Goal: Information Seeking & Learning: Find specific fact

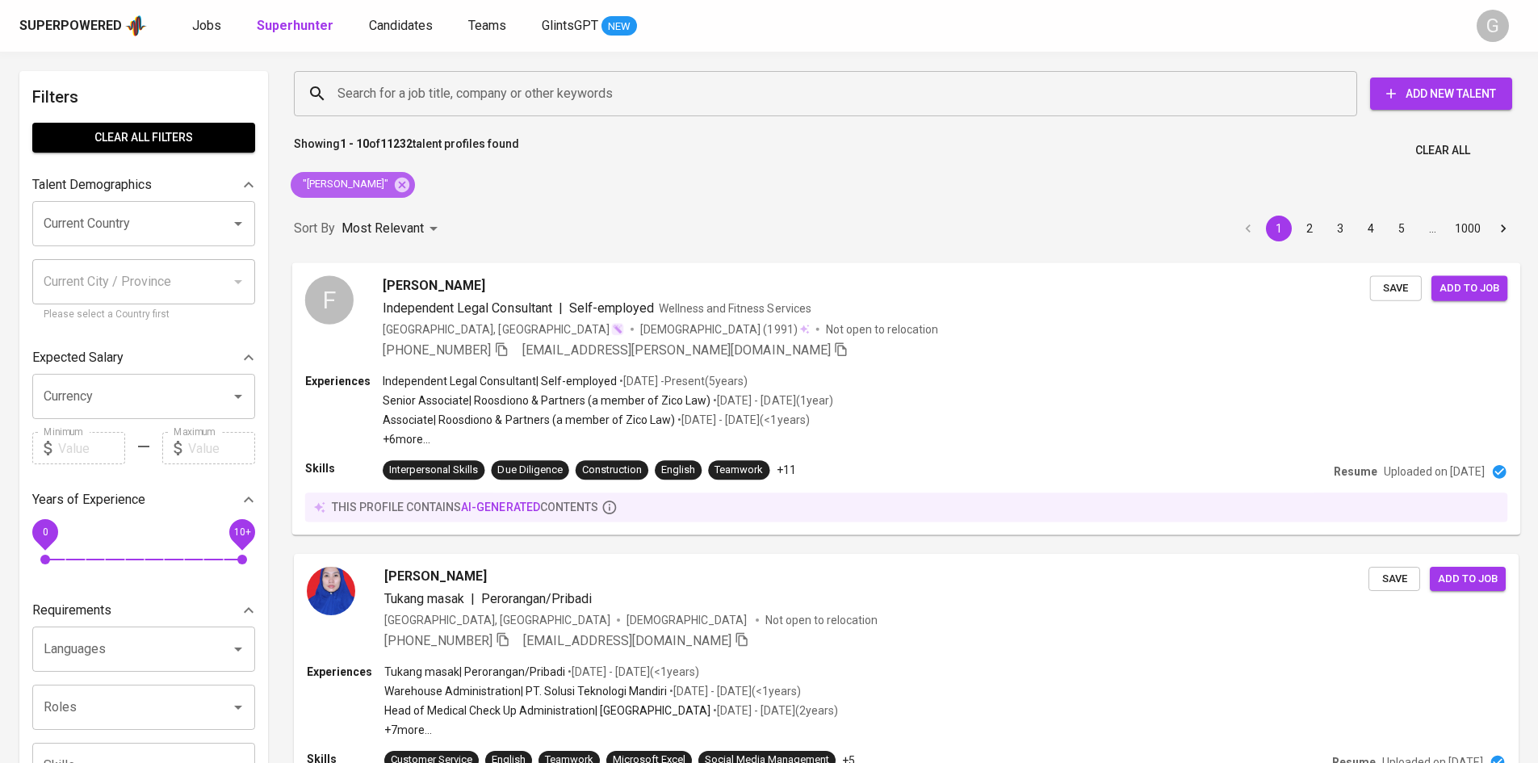
click at [397, 178] on icon at bounding box center [402, 184] width 15 height 15
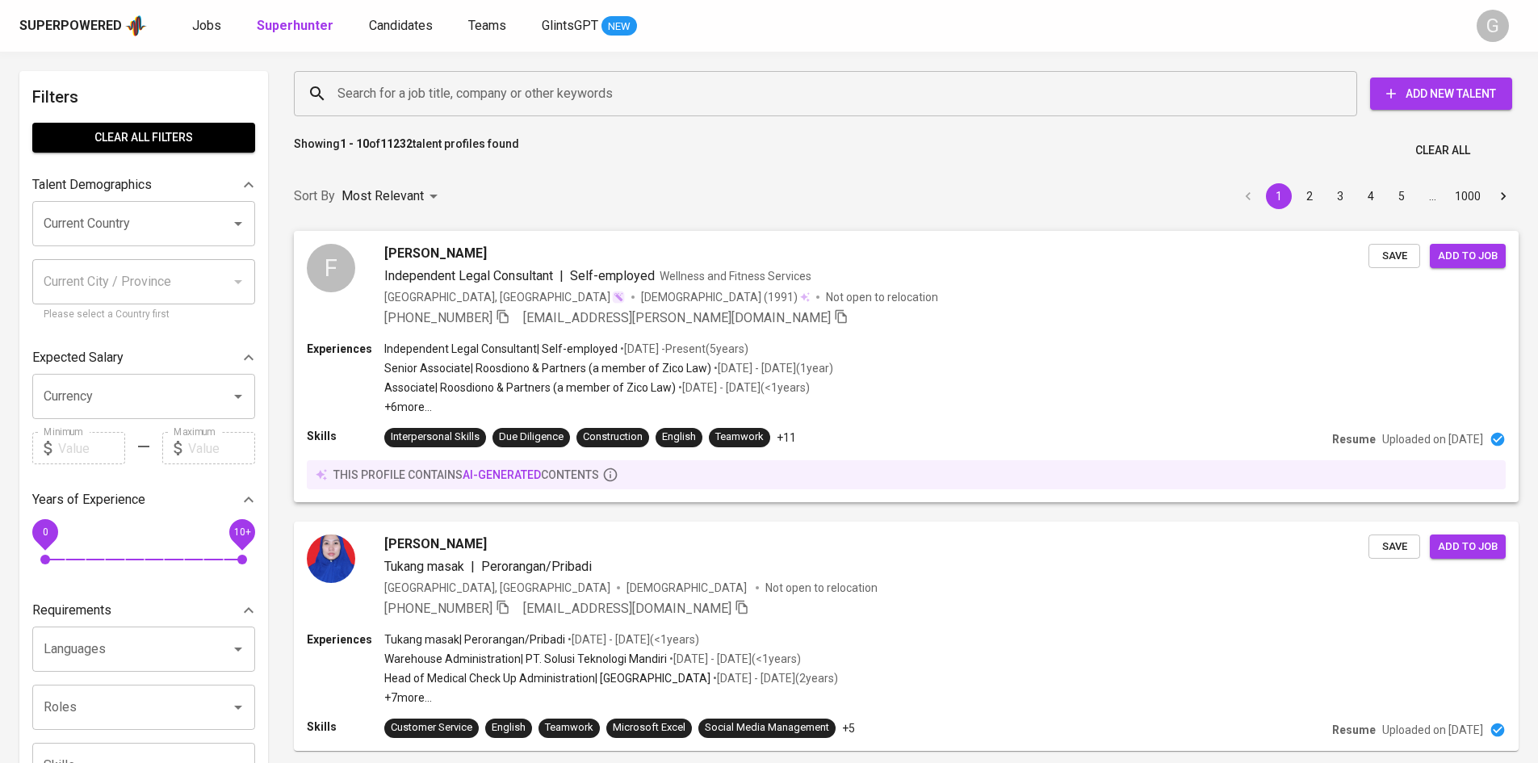
click at [432, 92] on input "Search for a job title, company or other keywords" at bounding box center [830, 93] width 993 height 31
click at [431, 91] on input "Search for a job title, company or other keywords" at bounding box center [830, 93] width 993 height 31
click at [438, 99] on input "Search for a job title, company or other keywords" at bounding box center [830, 93] width 993 height 31
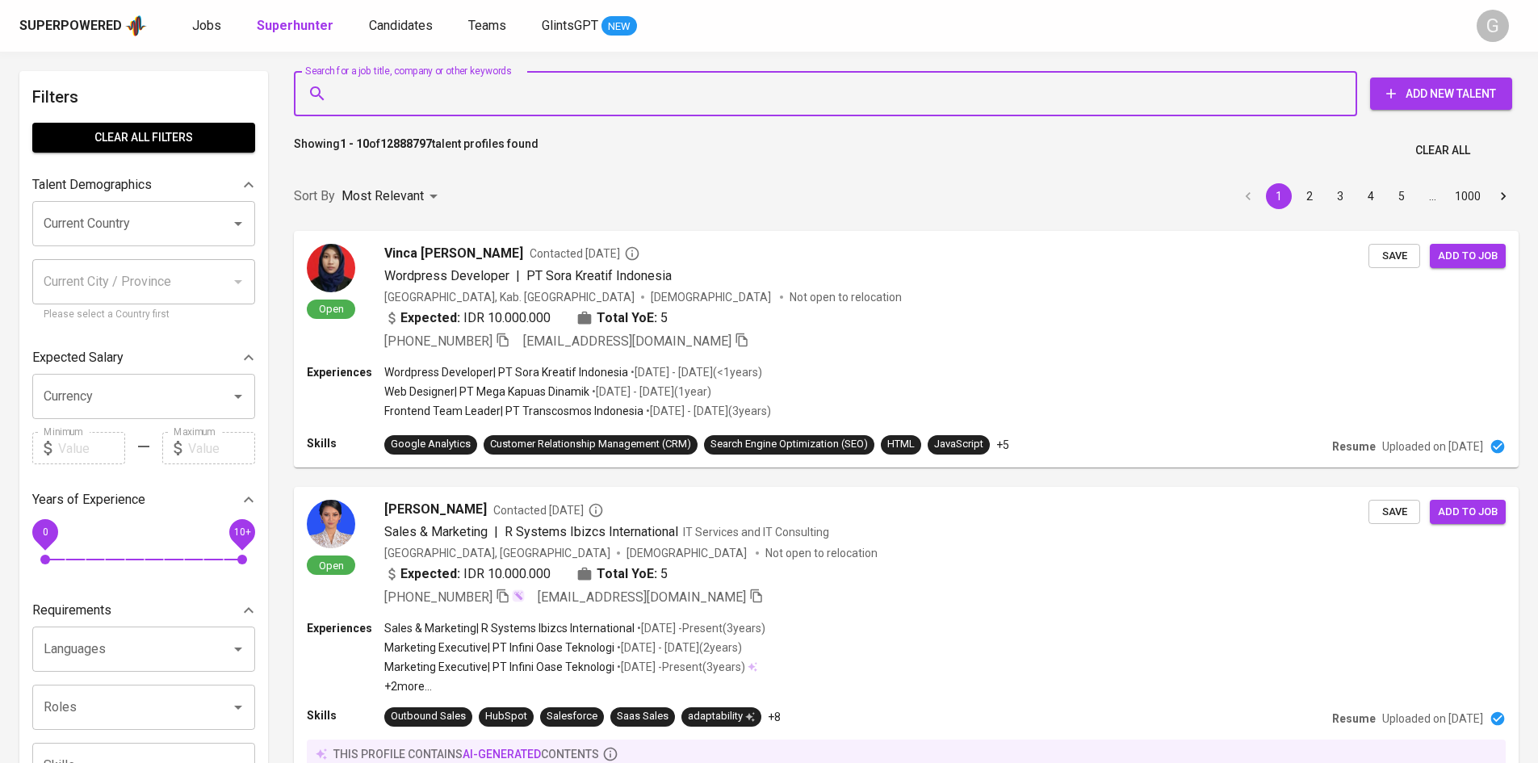
paste input "[EMAIL_ADDRESS][DOMAIN_NAME]"
type input "[EMAIL_ADDRESS][DOMAIN_NAME]"
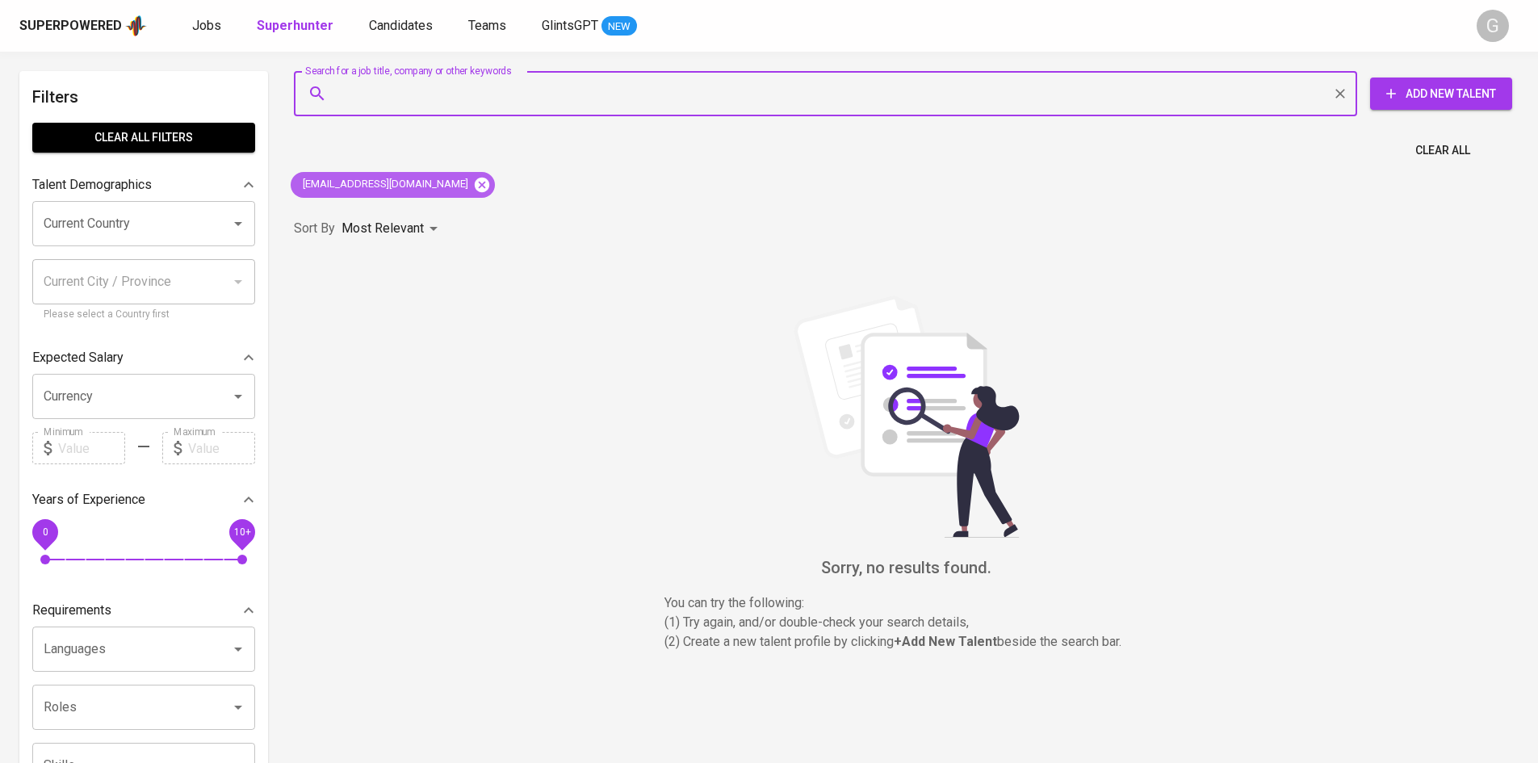
click at [475, 180] on icon at bounding box center [482, 184] width 15 height 15
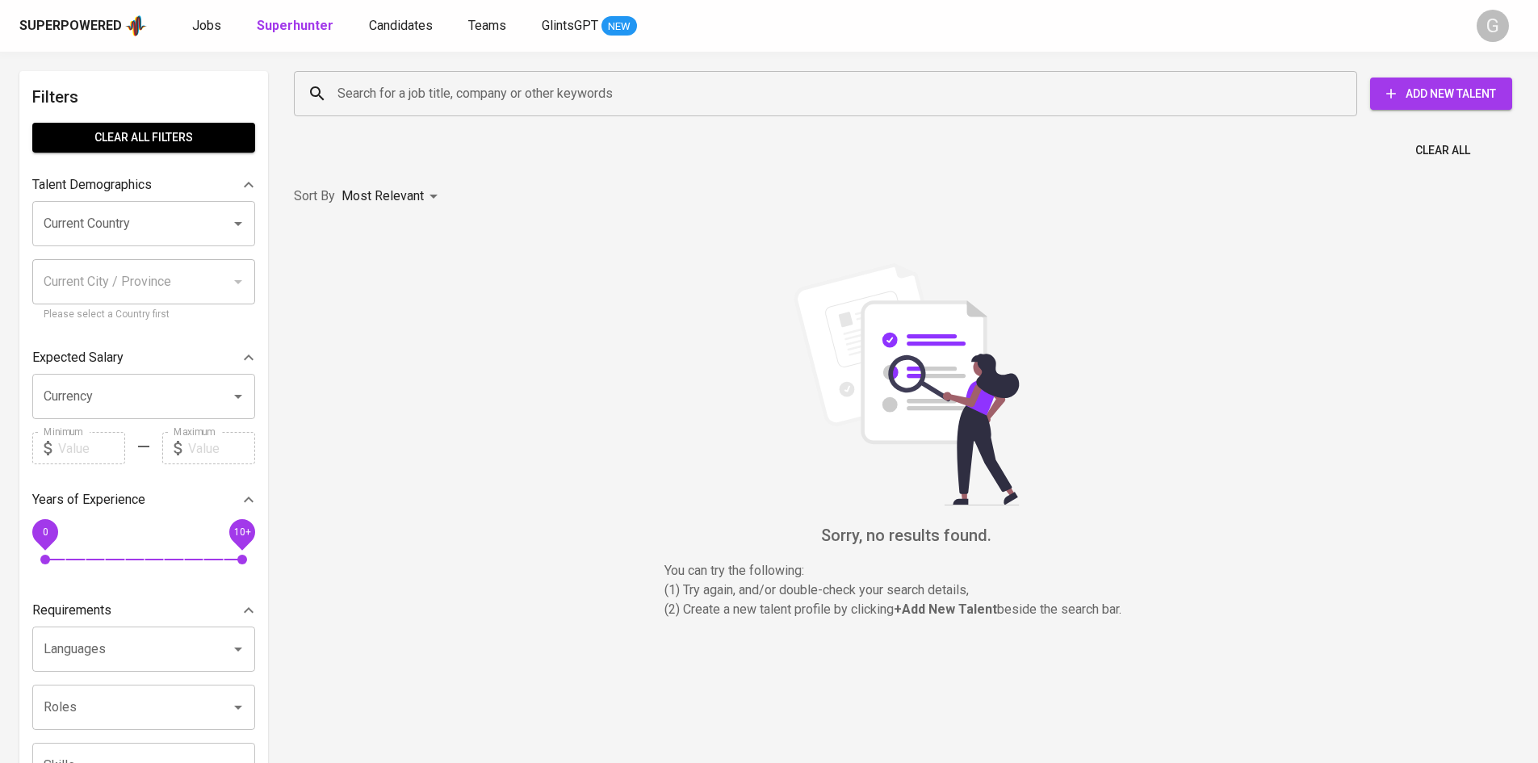
click at [421, 82] on input "Search for a job title, company or other keywords" at bounding box center [830, 93] width 993 height 31
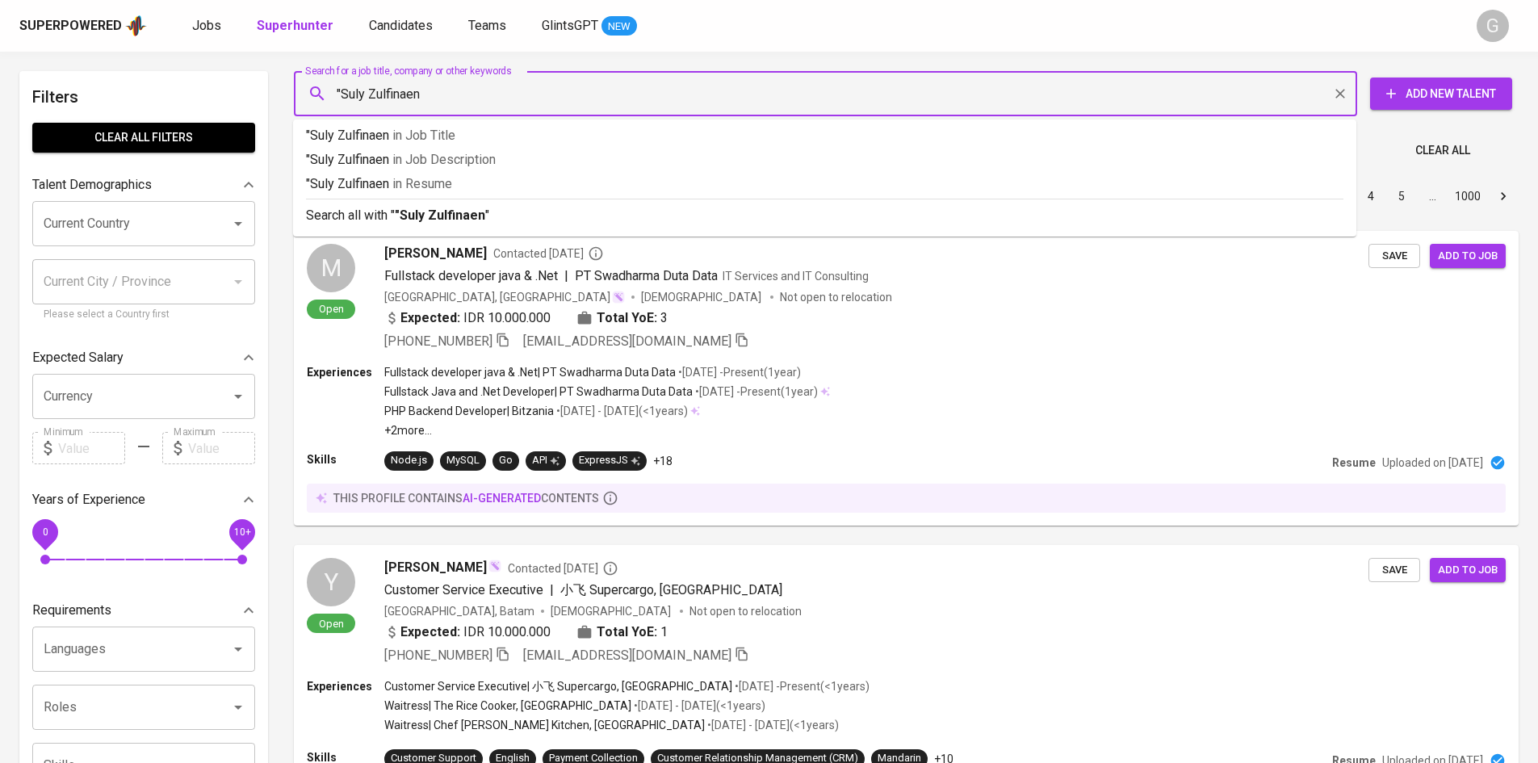
type input ""Suly Zulfinaen""
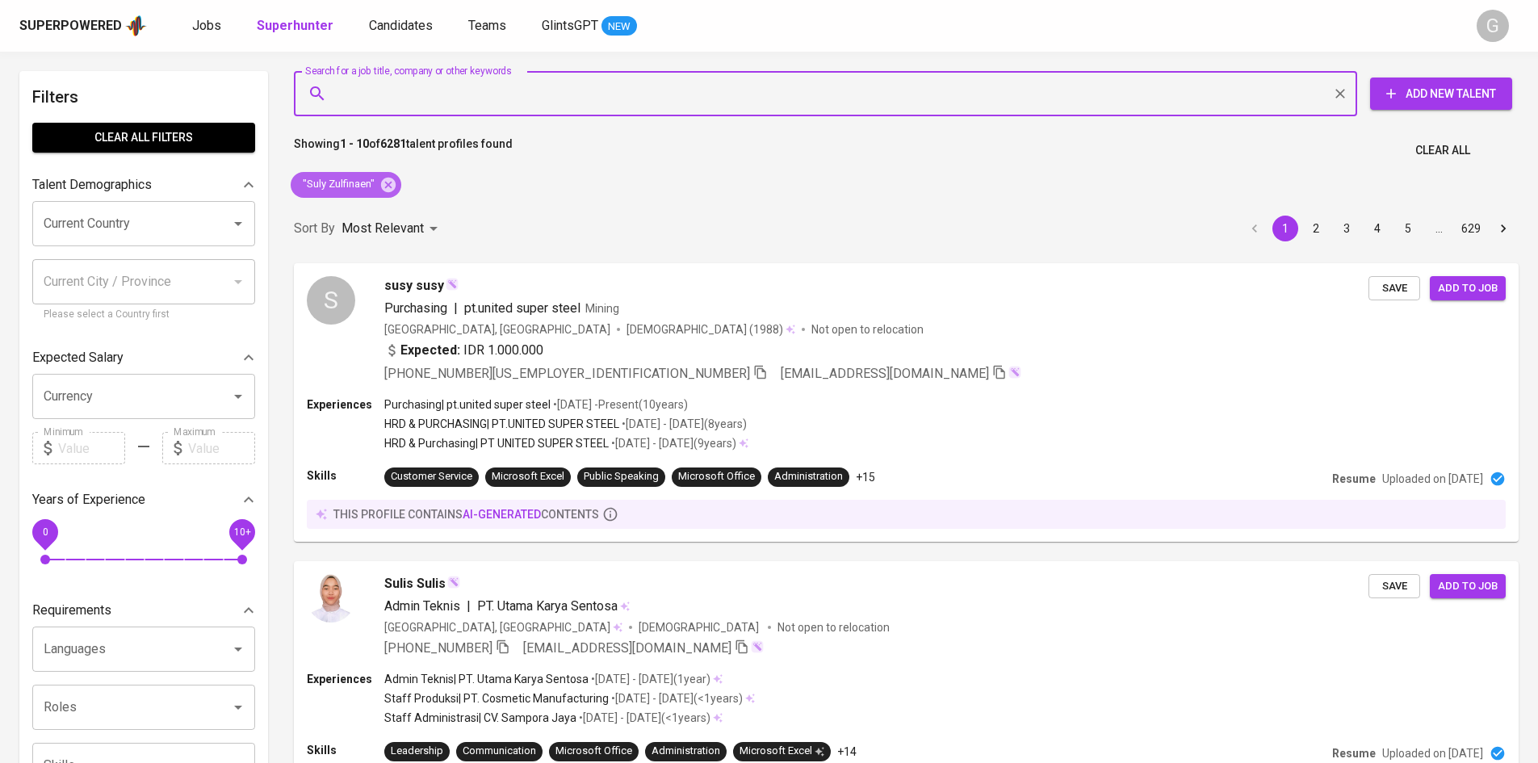
click at [397, 183] on div ""Suly Zulfinaen"" at bounding box center [346, 185] width 111 height 26
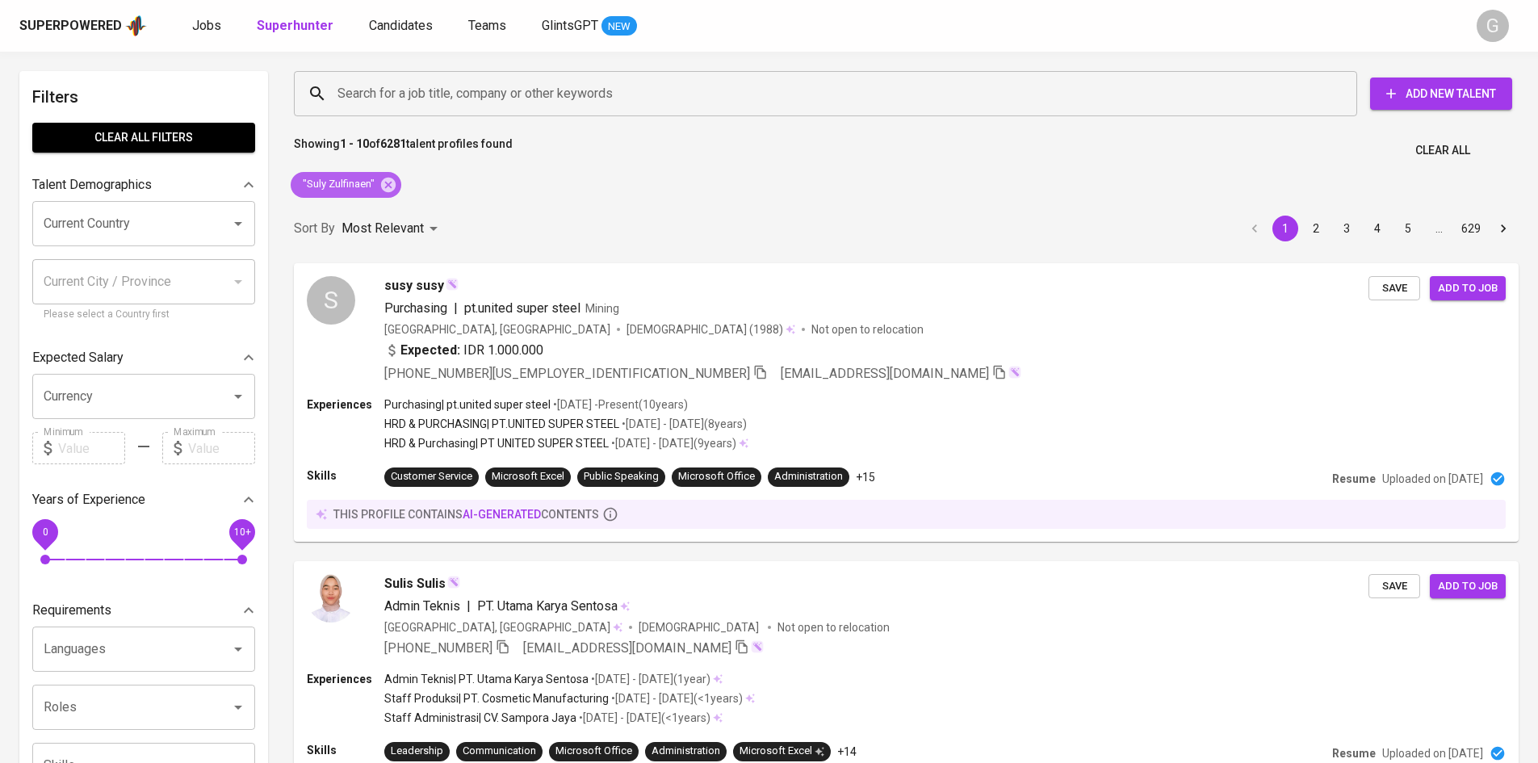
click at [377, 195] on div ""Suly Zulfinaen"" at bounding box center [346, 185] width 111 height 26
click at [384, 187] on icon at bounding box center [388, 184] width 15 height 15
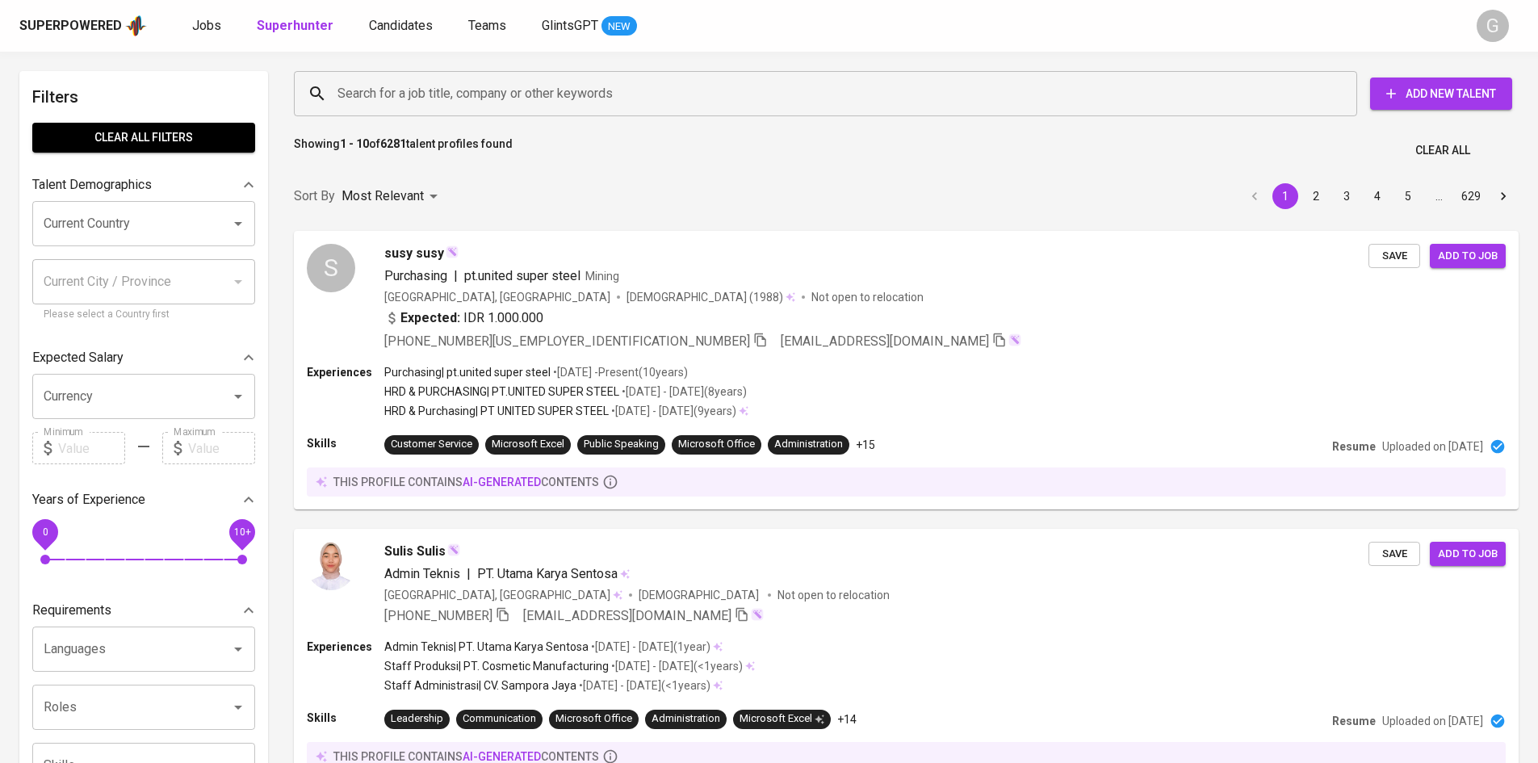
click at [420, 77] on div "Search for a job title, company or other keywords" at bounding box center [826, 93] width 1064 height 45
click at [426, 82] on input "Search for a job title, company or other keywords" at bounding box center [830, 93] width 993 height 31
click at [430, 88] on input "Search for a job title, company or other keywords" at bounding box center [830, 93] width 993 height 31
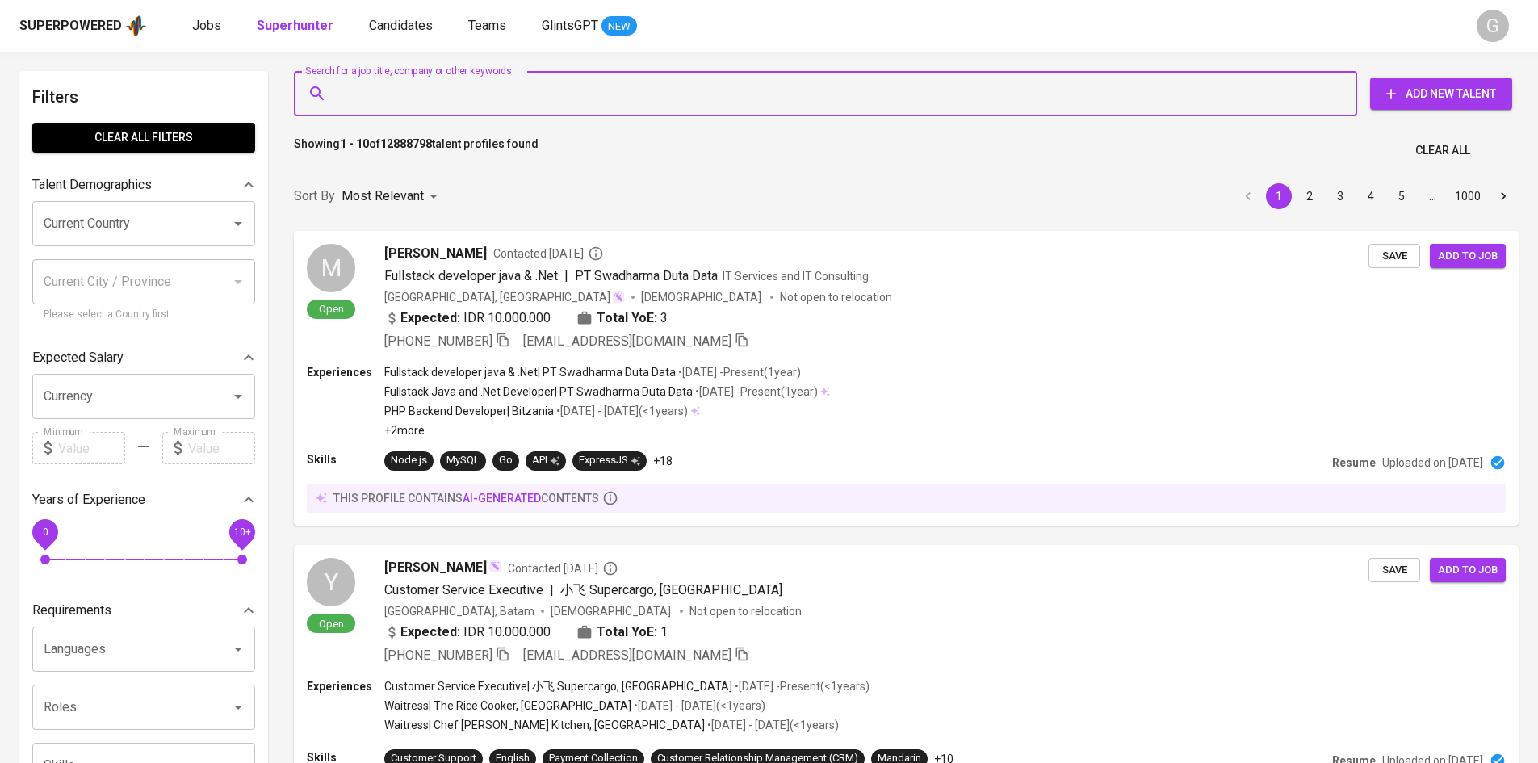
paste input "[EMAIL_ADDRESS][DOMAIN_NAME]"
type input "[EMAIL_ADDRESS][DOMAIN_NAME]"
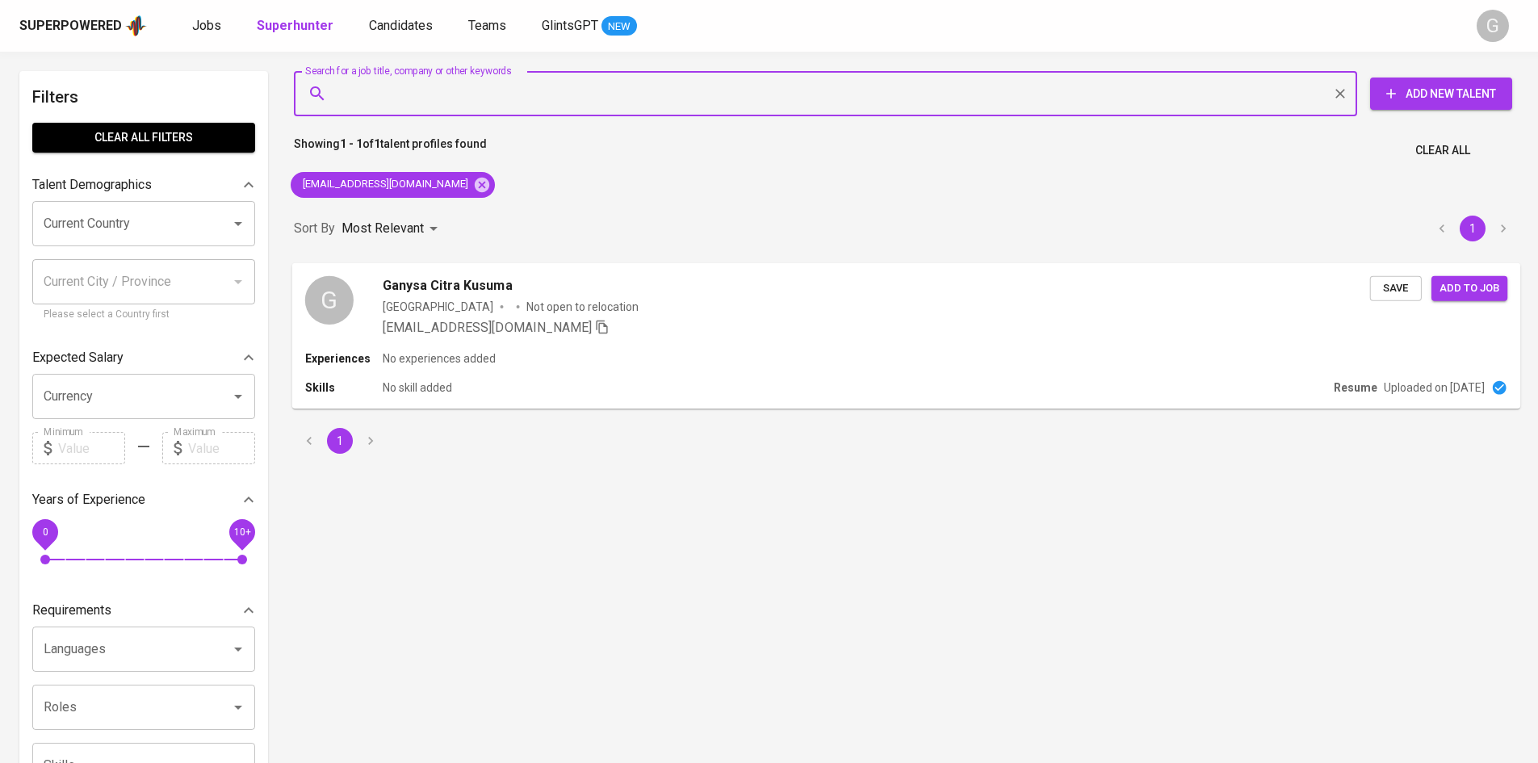
click at [1022, 329] on div "[EMAIL_ADDRESS][DOMAIN_NAME]" at bounding box center [877, 326] width 988 height 19
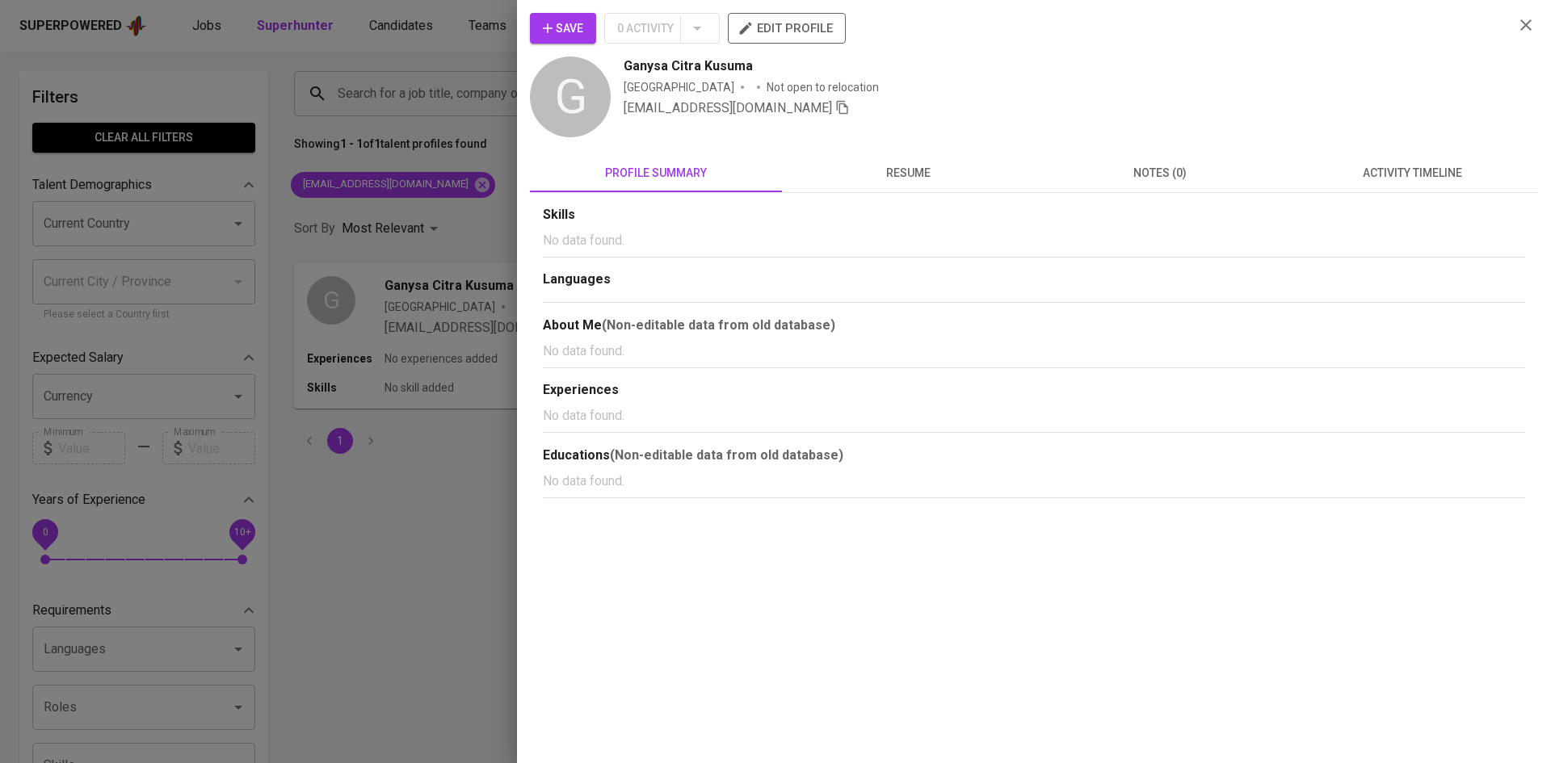
click at [942, 192] on button "resume" at bounding box center [908, 172] width 252 height 39
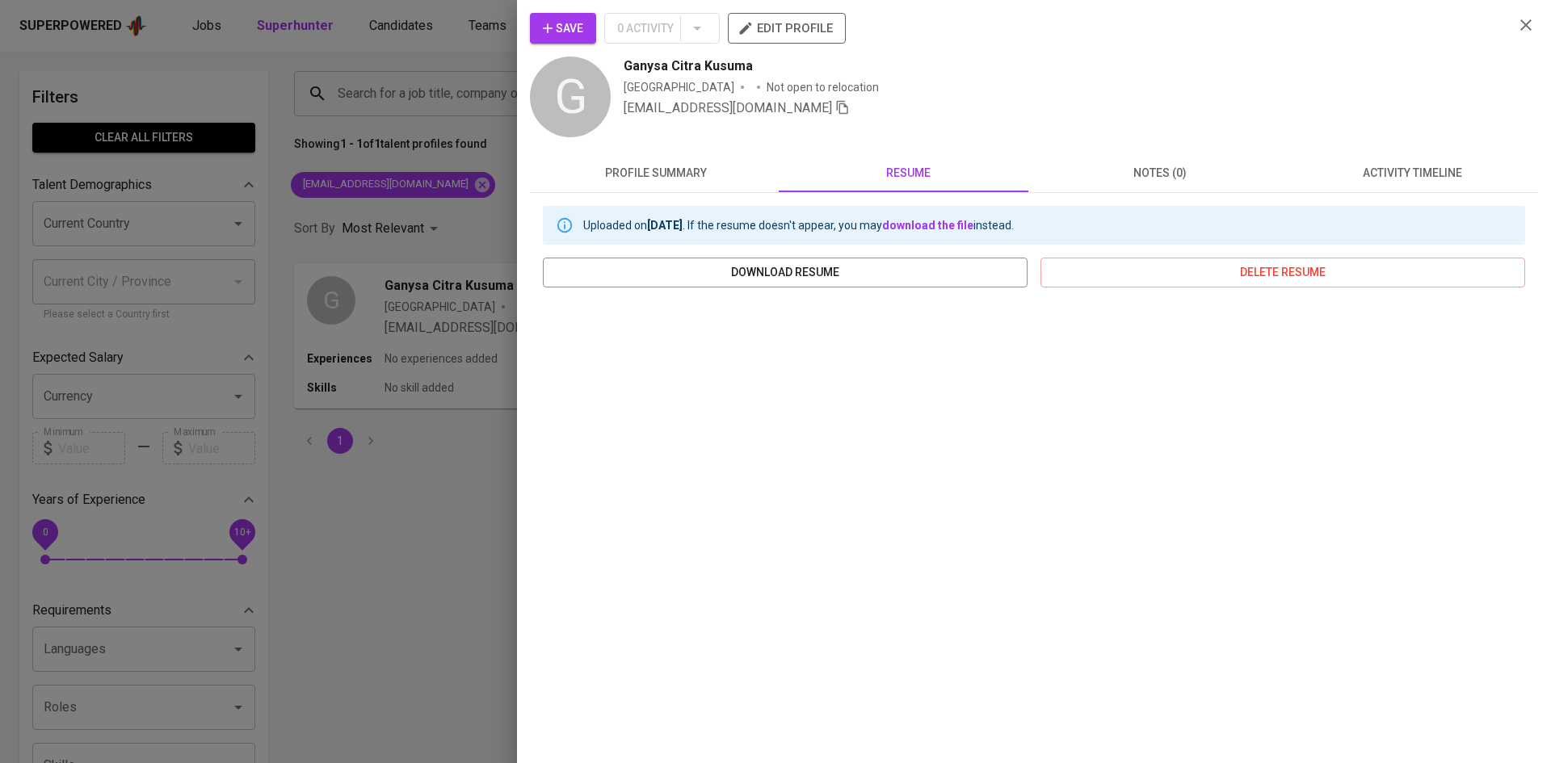
drag, startPoint x: 358, startPoint y: 146, endPoint x: 433, endPoint y: 162, distance: 76.8
click at [368, 146] on div at bounding box center [775, 381] width 1551 height 763
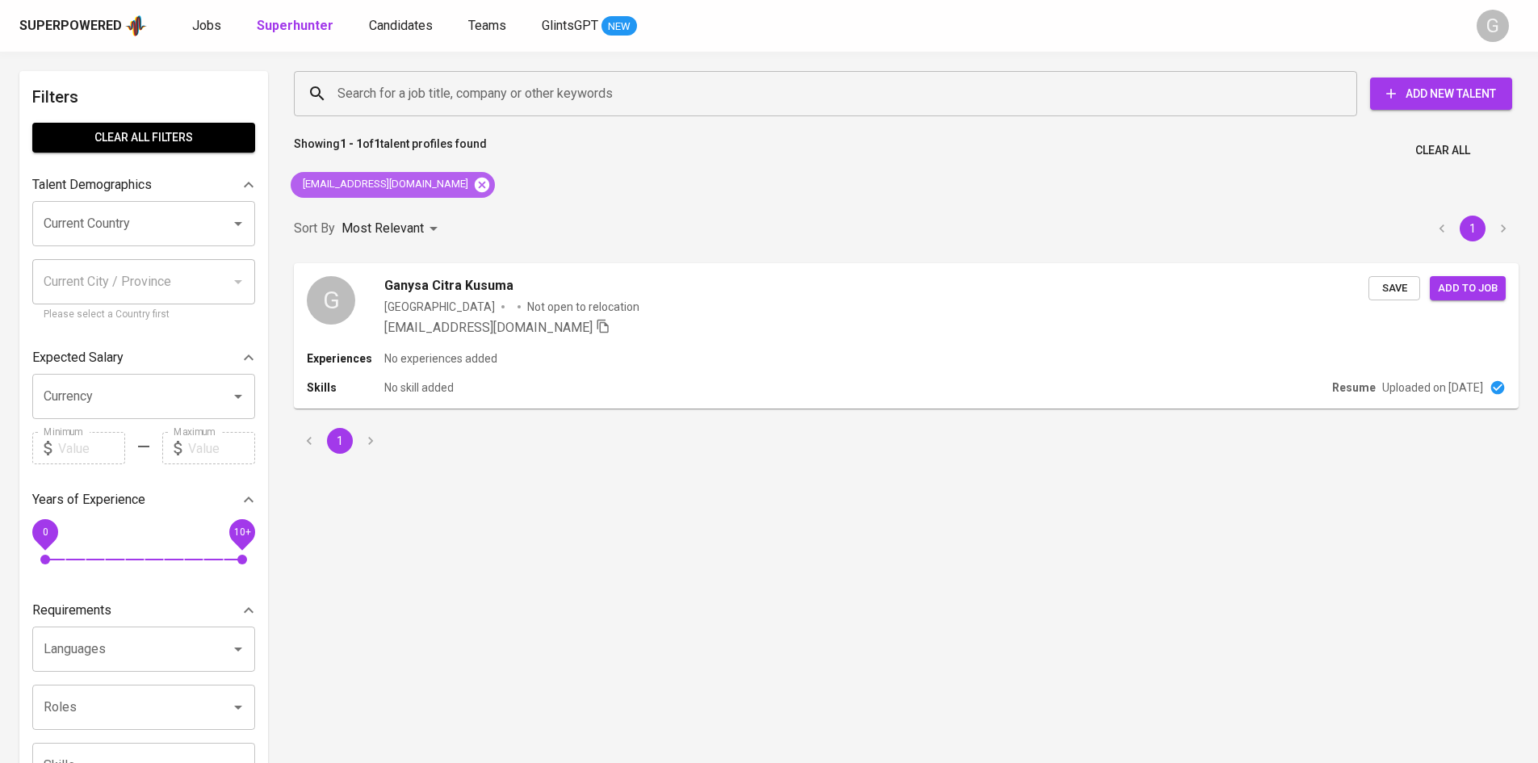
click at [473, 187] on icon at bounding box center [482, 185] width 18 height 18
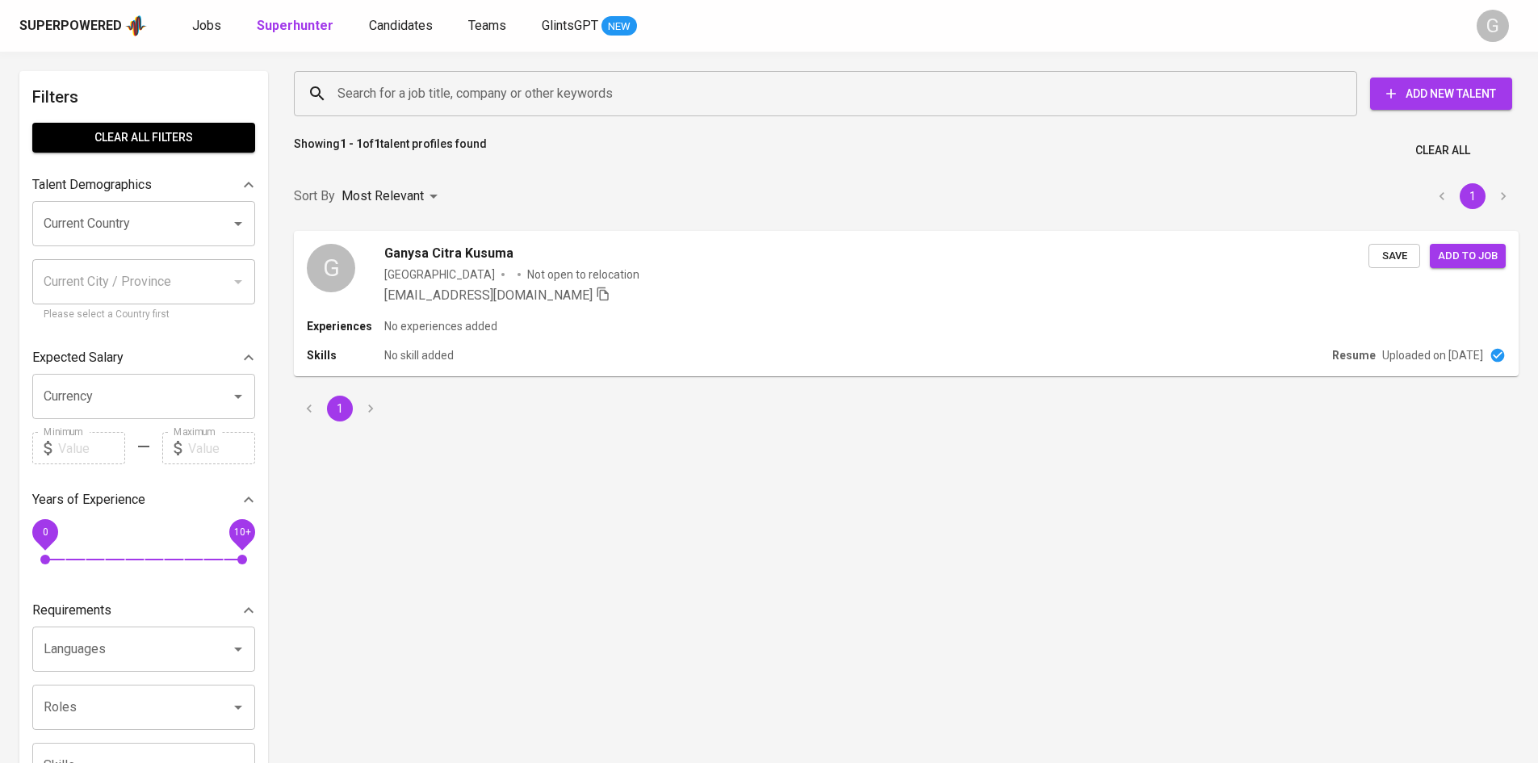
click at [452, 107] on input "Search for a job title, company or other keywords" at bounding box center [830, 93] width 993 height 31
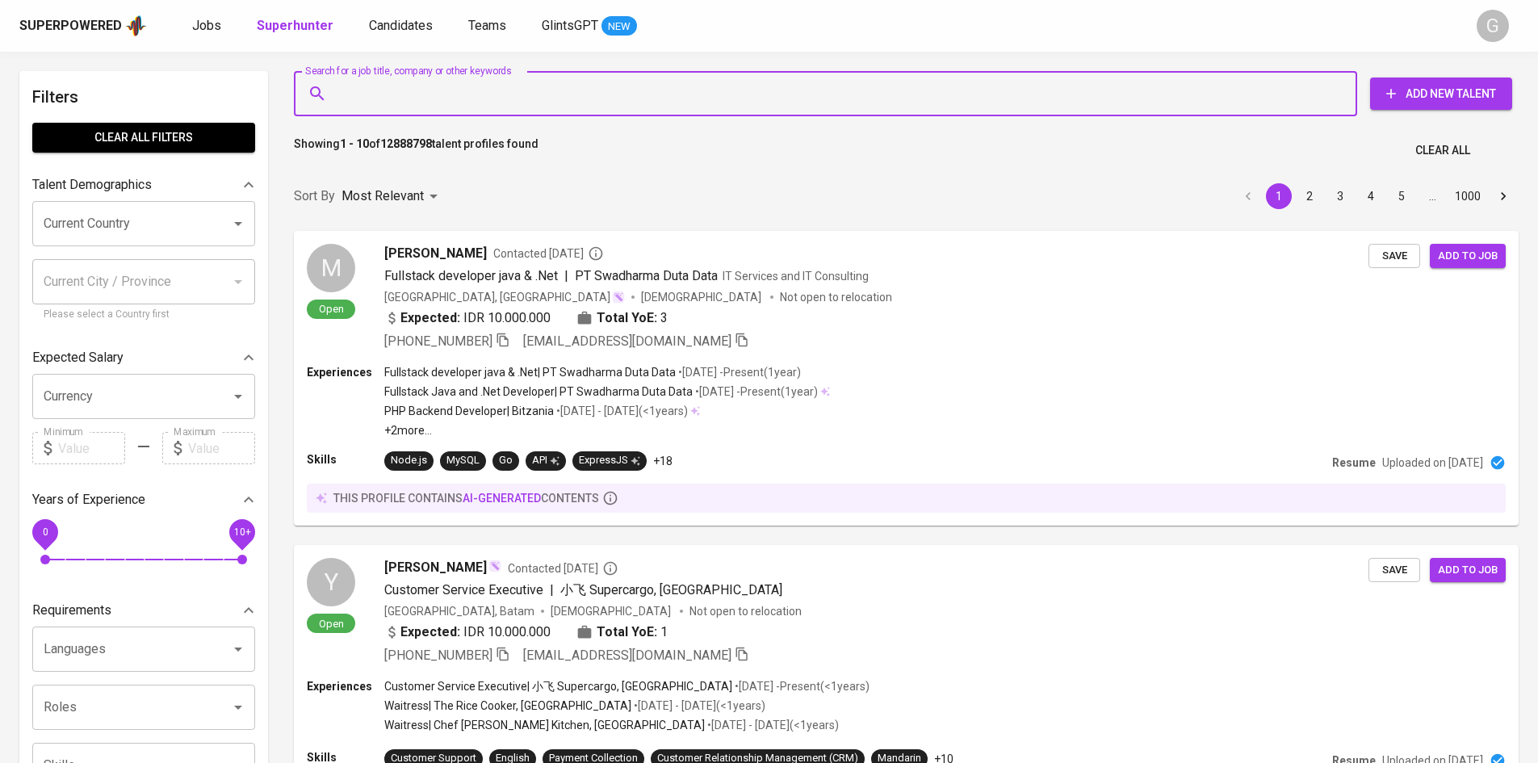
paste input "[EMAIL_ADDRESS][DOMAIN_NAME]"
type input "[EMAIL_ADDRESS][DOMAIN_NAME]"
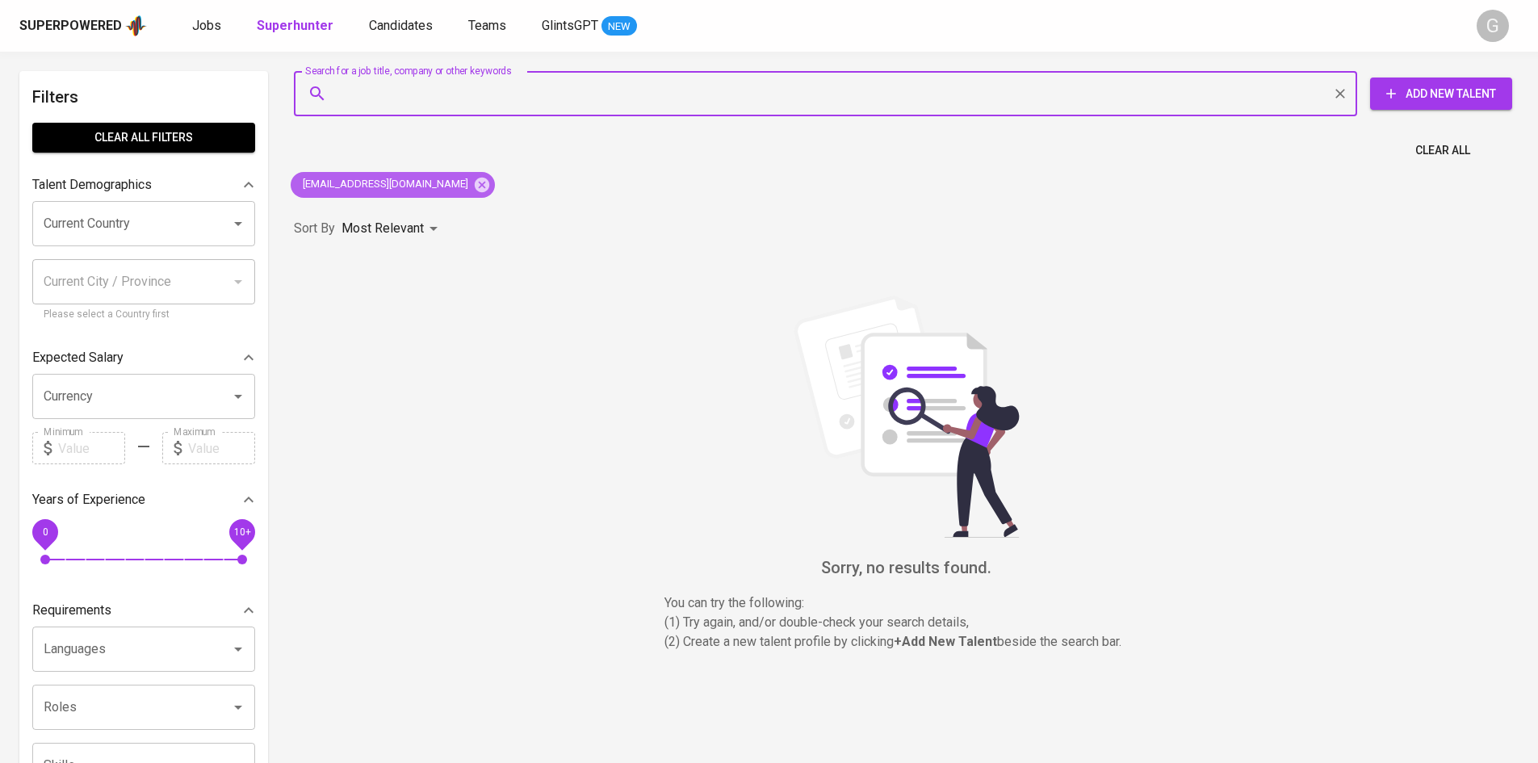
drag, startPoint x: 405, startPoint y: 177, endPoint x: 403, endPoint y: 158, distance: 18.6
click at [473, 177] on icon at bounding box center [482, 185] width 18 height 18
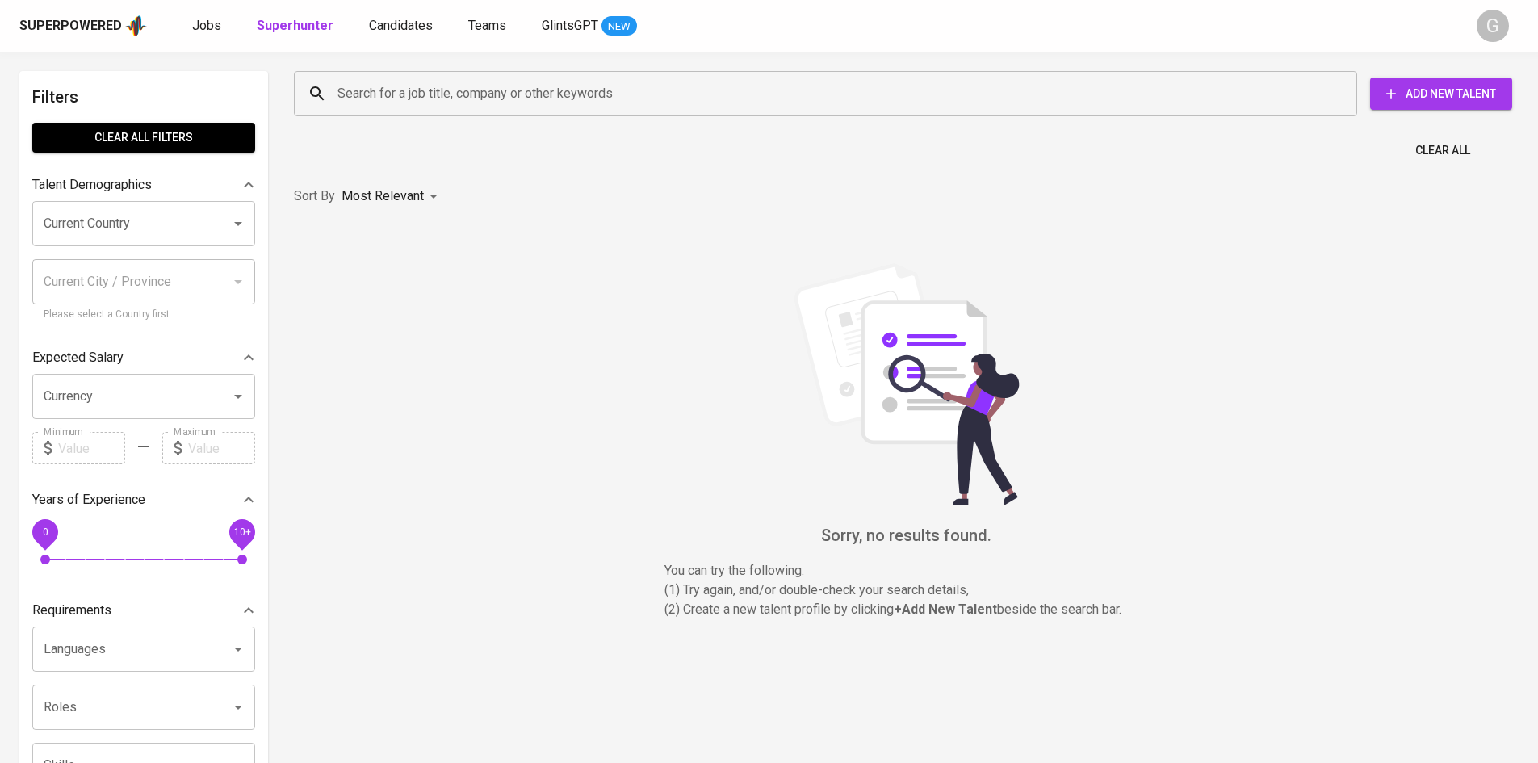
click at [411, 108] on input "Search for a job title, company or other keywords" at bounding box center [830, 93] width 993 height 31
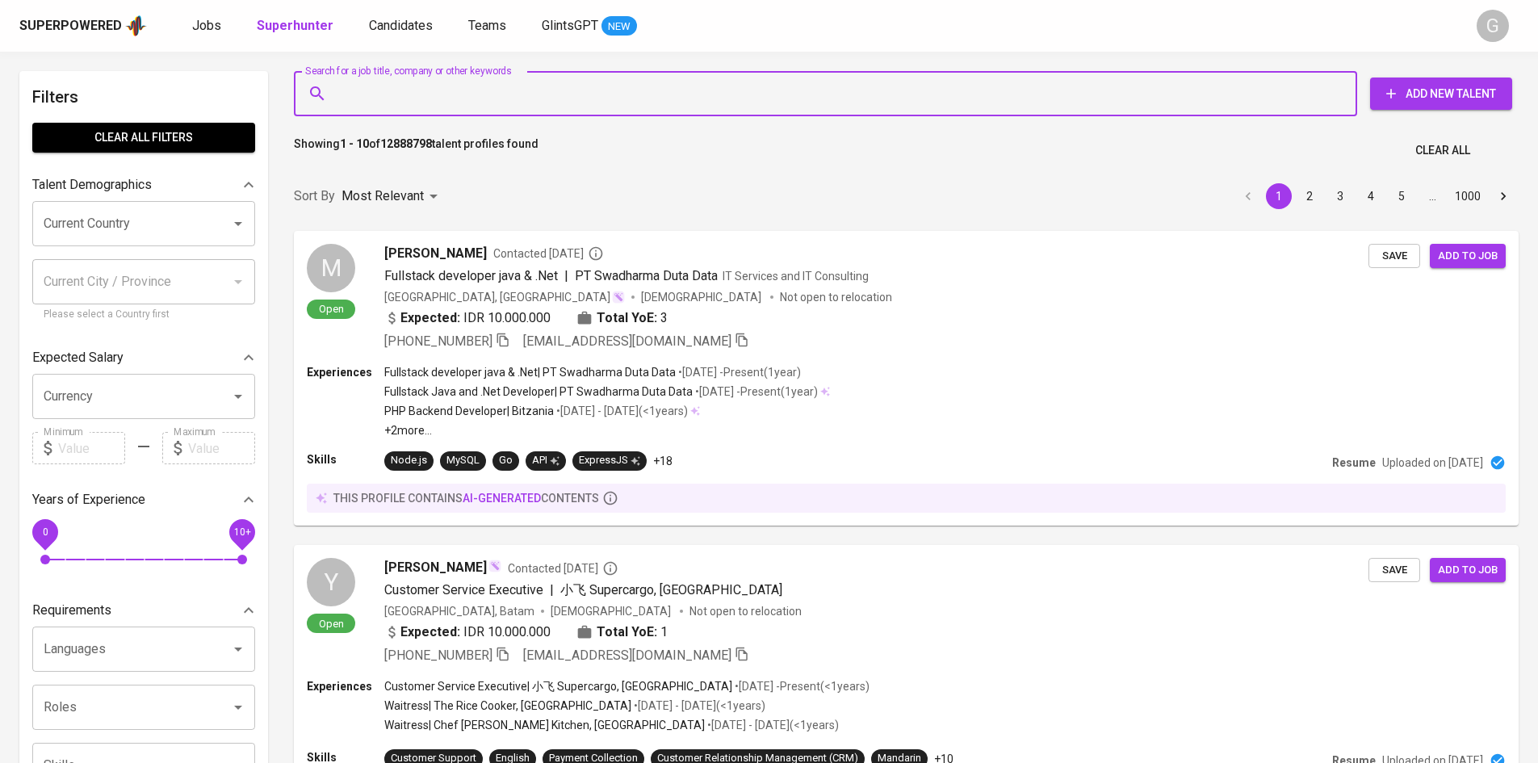
click at [411, 103] on input "Search for a job title, company or other keywords" at bounding box center [830, 93] width 993 height 31
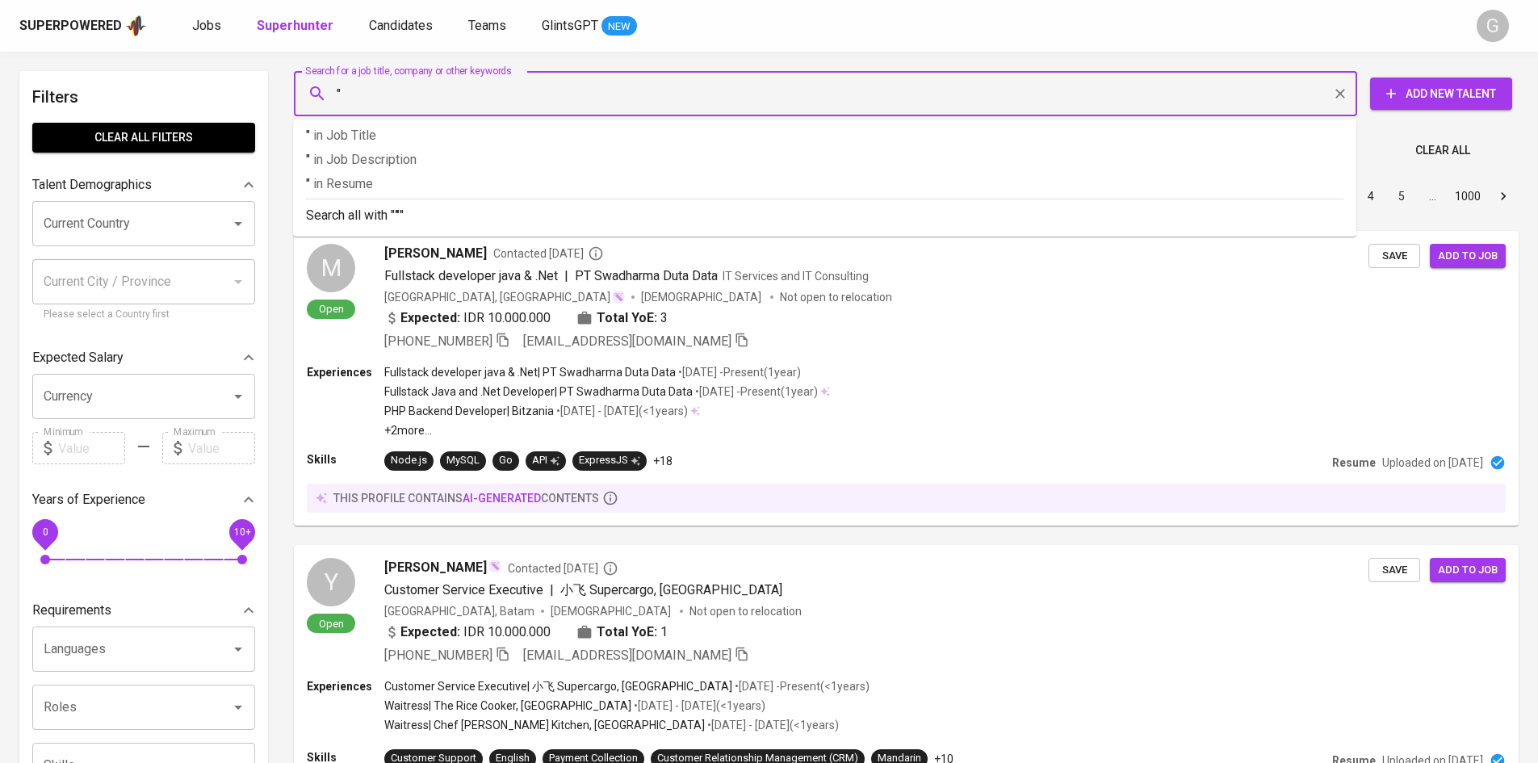
paste input "[PERSON_NAME]"
type input ""[PERSON_NAME]""
